Goal: Find specific page/section: Find specific page/section

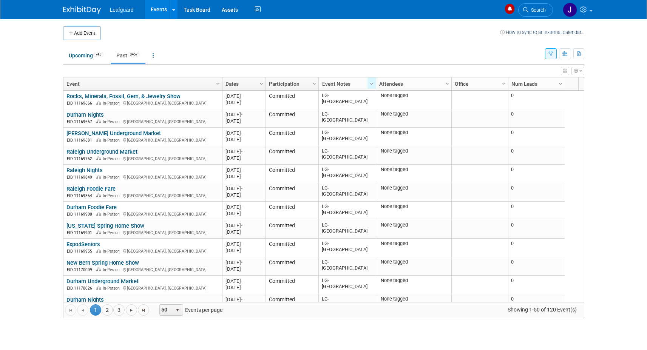
click at [158, 8] on link "Events" at bounding box center [159, 9] width 28 height 19
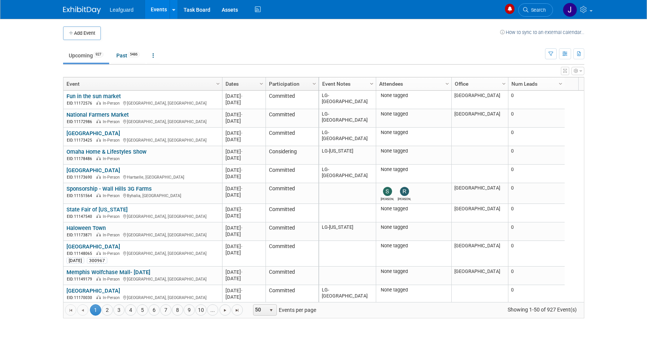
click at [369, 83] on span "Column Settings" at bounding box center [372, 84] width 6 height 6
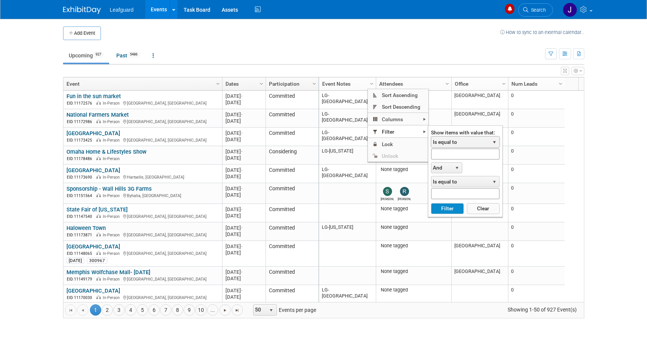
click at [456, 144] on span "Is equal to" at bounding box center [460, 142] width 58 height 11
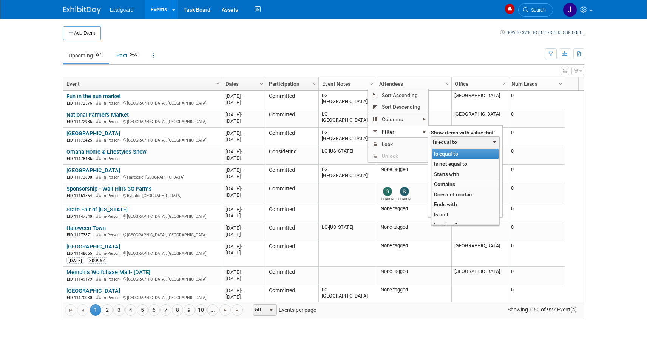
click at [451, 183] on li "Contains" at bounding box center [465, 184] width 66 height 10
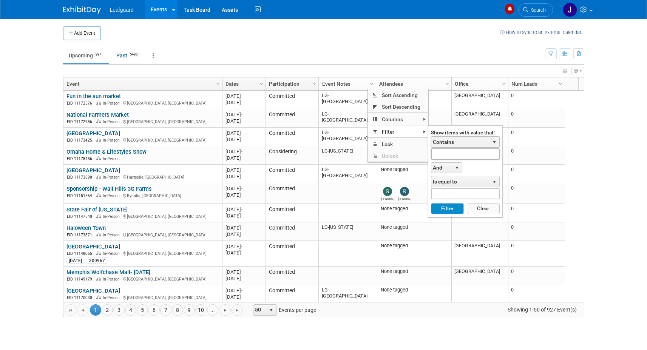
click at [451, 157] on input "text" at bounding box center [465, 153] width 69 height 11
click at [431, 203] on button "Filter" at bounding box center [447, 208] width 33 height 11
type input "richmond"
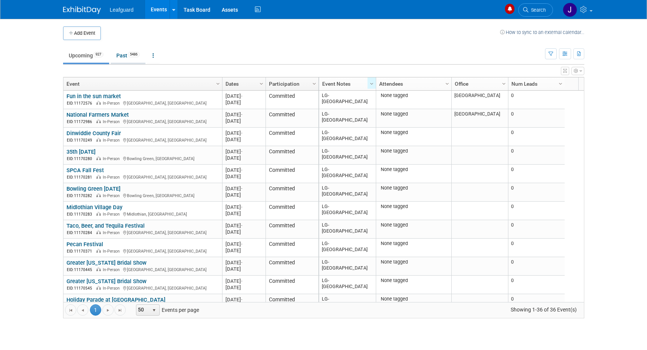
click at [122, 56] on link "Past 5486" at bounding box center [128, 55] width 35 height 14
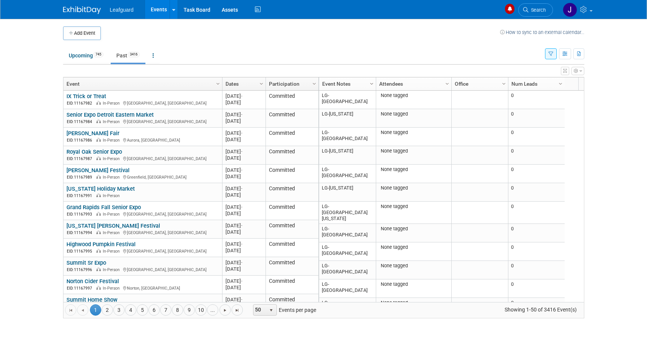
click at [371, 83] on span "Column Settings" at bounding box center [372, 84] width 6 height 6
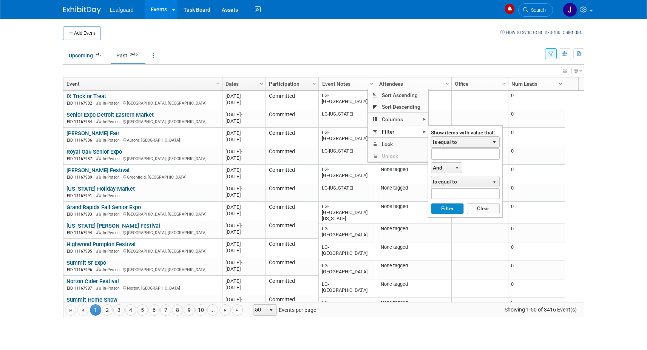
click at [442, 143] on span "Is equal to" at bounding box center [460, 142] width 58 height 11
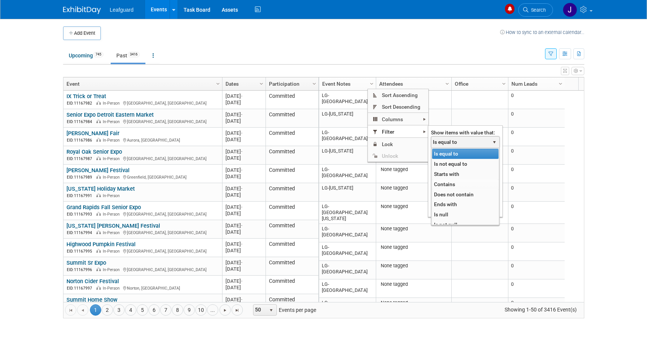
click at [455, 182] on li "Contains" at bounding box center [465, 184] width 66 height 10
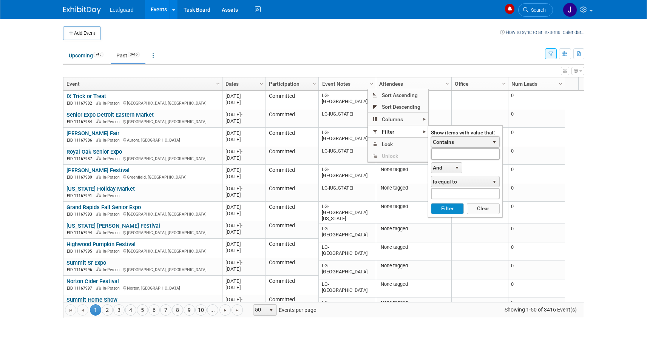
click at [460, 155] on input "text" at bounding box center [465, 153] width 69 height 11
click button "Filter" at bounding box center [447, 208] width 33 height 11
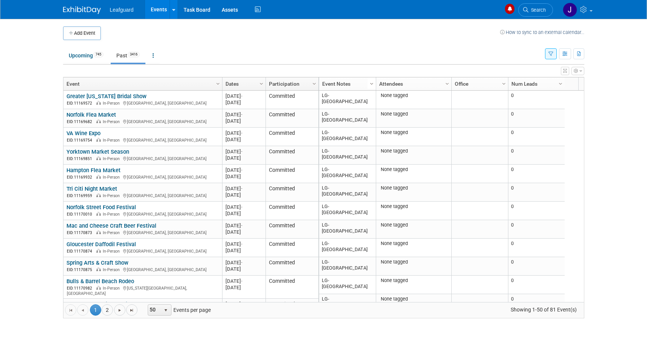
click at [370, 84] on span "Column Settings" at bounding box center [372, 84] width 6 height 6
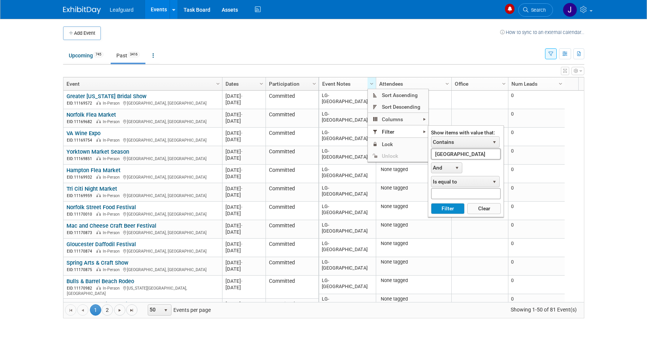
click at [457, 154] on input "richmond" at bounding box center [466, 153] width 70 height 11
click at [421, 154] on ul "Sort Ascending Sort Descending Columns Actual Sales Amount Asset Reservations A…" at bounding box center [398, 125] width 60 height 72
click at [431, 203] on button "Filter" at bounding box center [448, 208] width 34 height 11
type input "raleigh"
